Goal: Navigation & Orientation: Go to known website

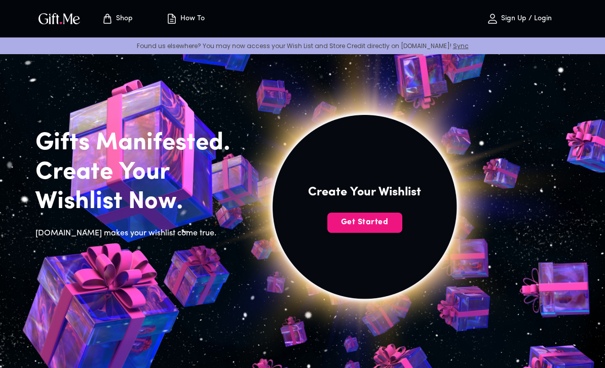
click at [381, 226] on span "Get Started" at bounding box center [364, 222] width 75 height 11
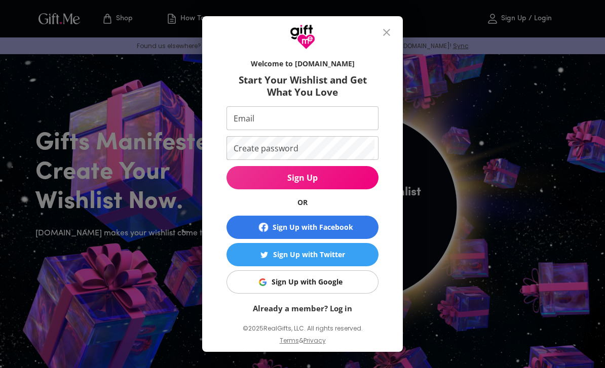
click at [387, 25] on button "close" at bounding box center [386, 32] width 24 height 24
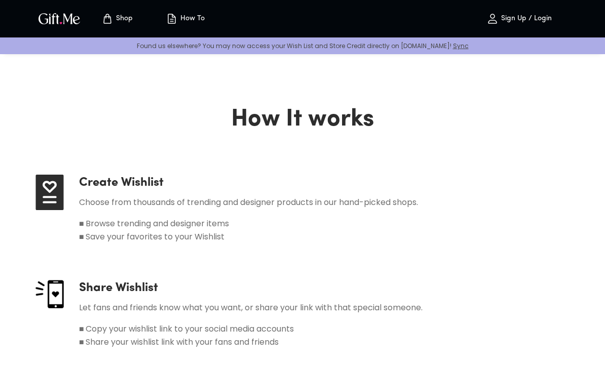
scroll to position [346, 0]
